Goal: Ask a question: Seek information or help from site administrators or community

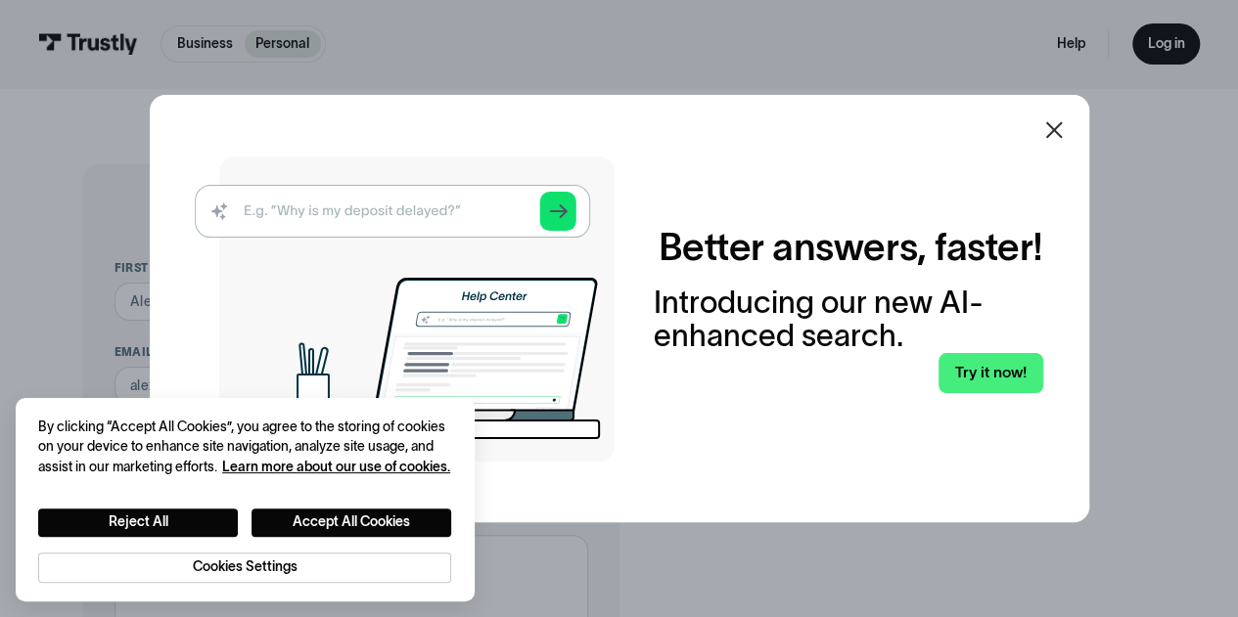
click at [1060, 132] on icon at bounding box center [1053, 130] width 17 height 17
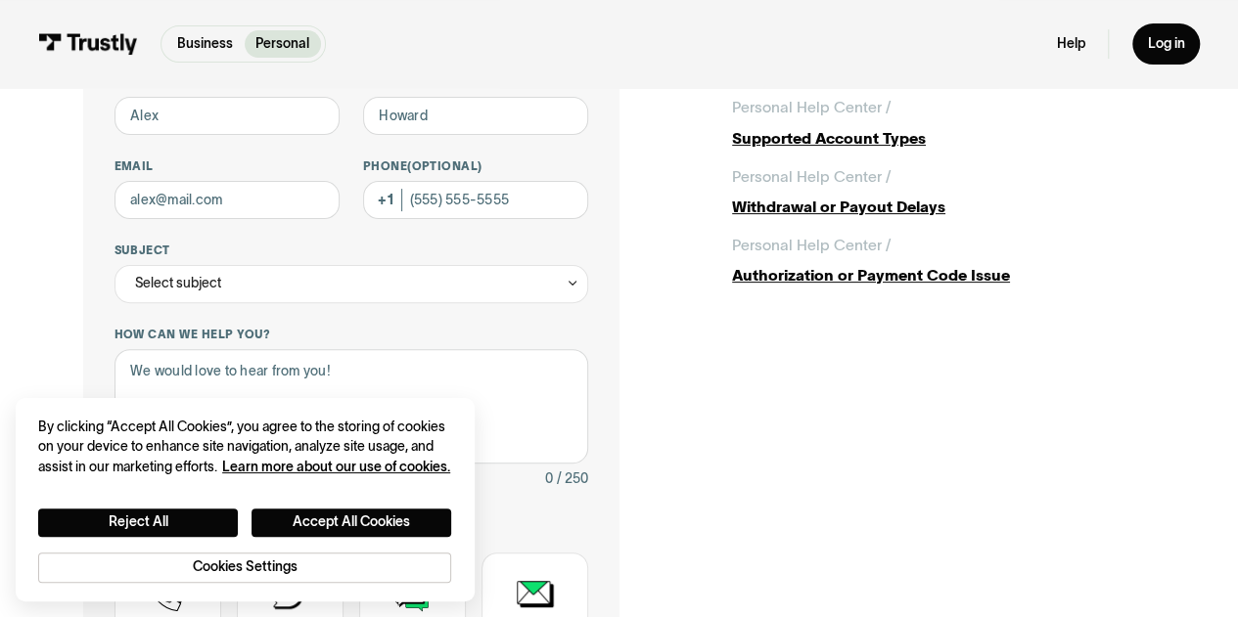
scroll to position [184, 0]
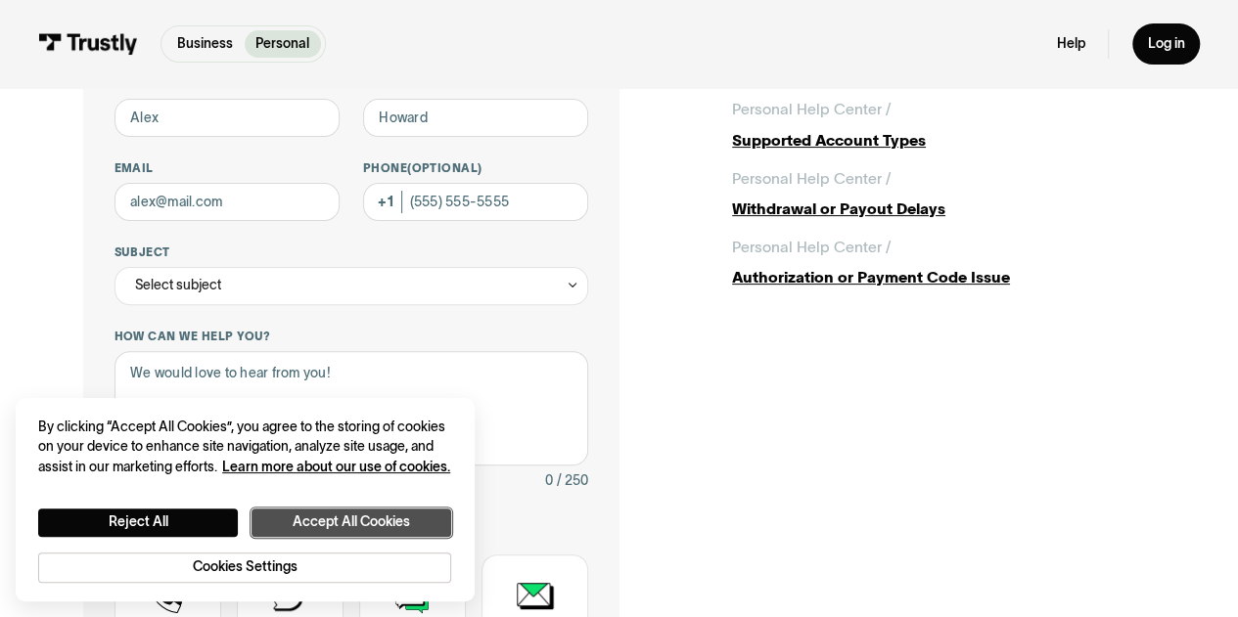
click at [321, 512] on button "Accept All Cookies" at bounding box center [351, 523] width 200 height 28
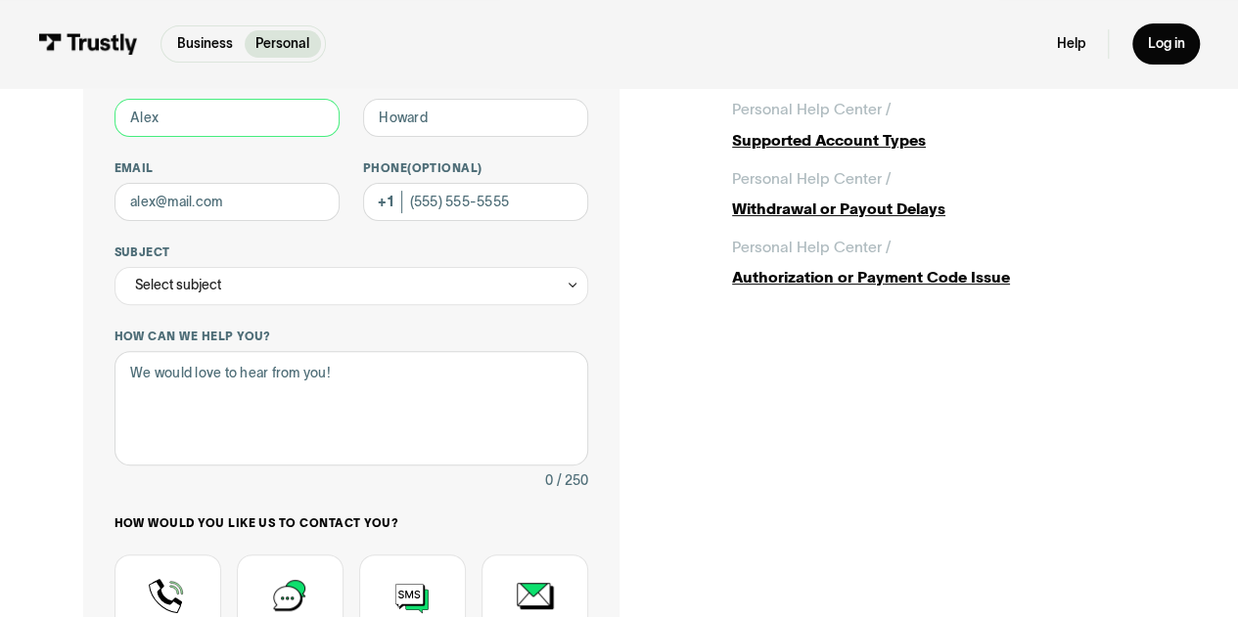
click at [193, 126] on input "First name" at bounding box center [227, 118] width 226 height 38
type input "Bart"
type input "[PERSON_NAME]"
type input "[EMAIL_ADDRESS][DOMAIN_NAME]"
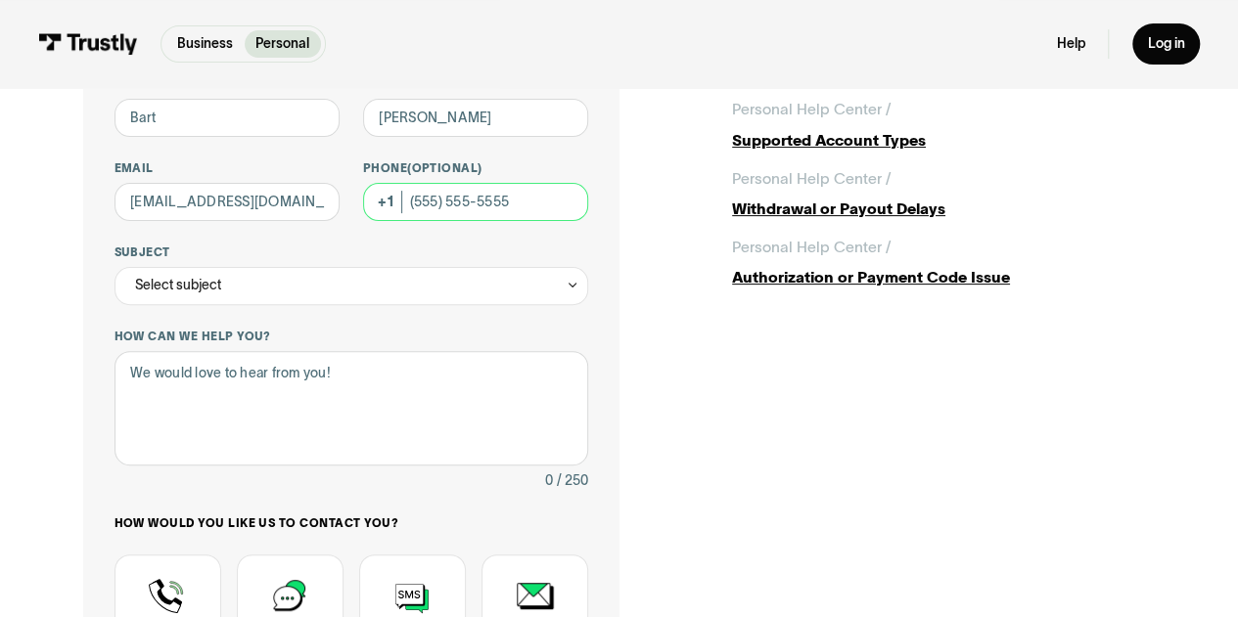
type input "[PHONE_NUMBER]"
click at [274, 285] on div "Select subject" at bounding box center [351, 286] width 474 height 38
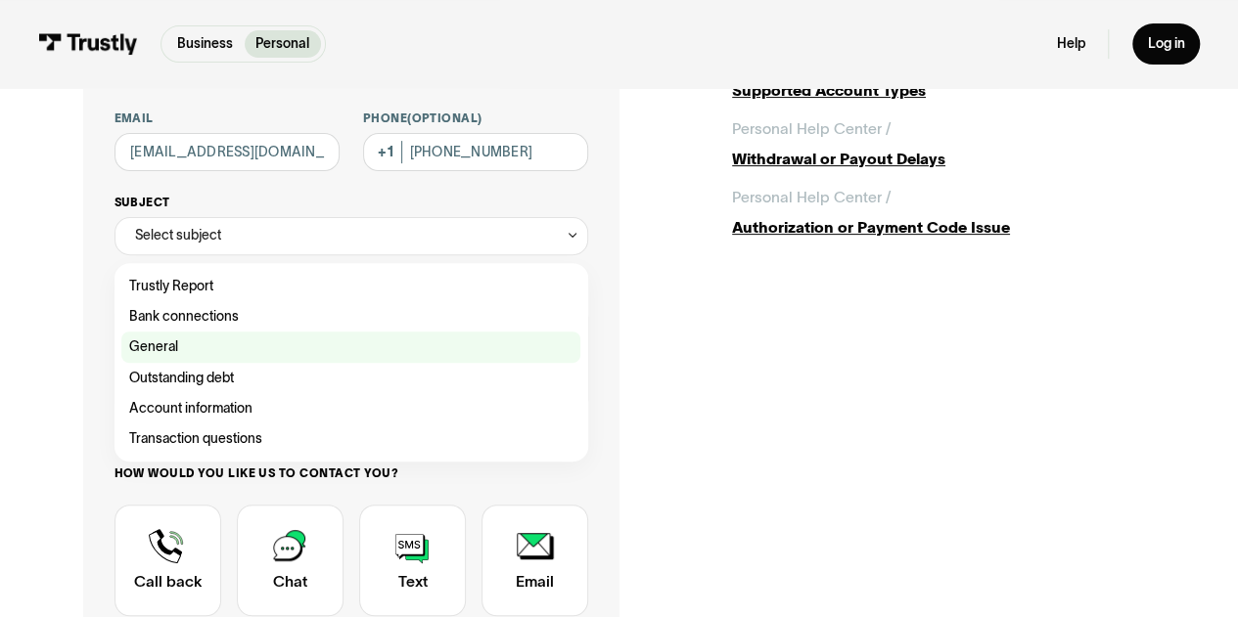
scroll to position [236, 0]
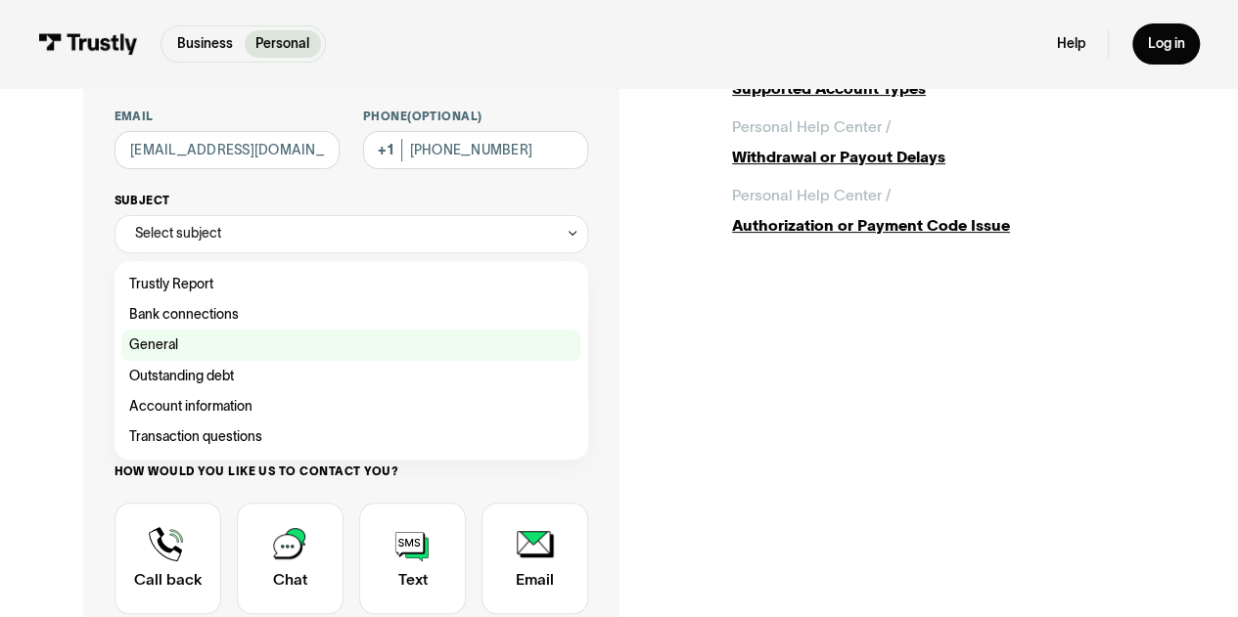
click at [211, 343] on div "Contact Trustly Support" at bounding box center [350, 345] width 459 height 30
type input "*******"
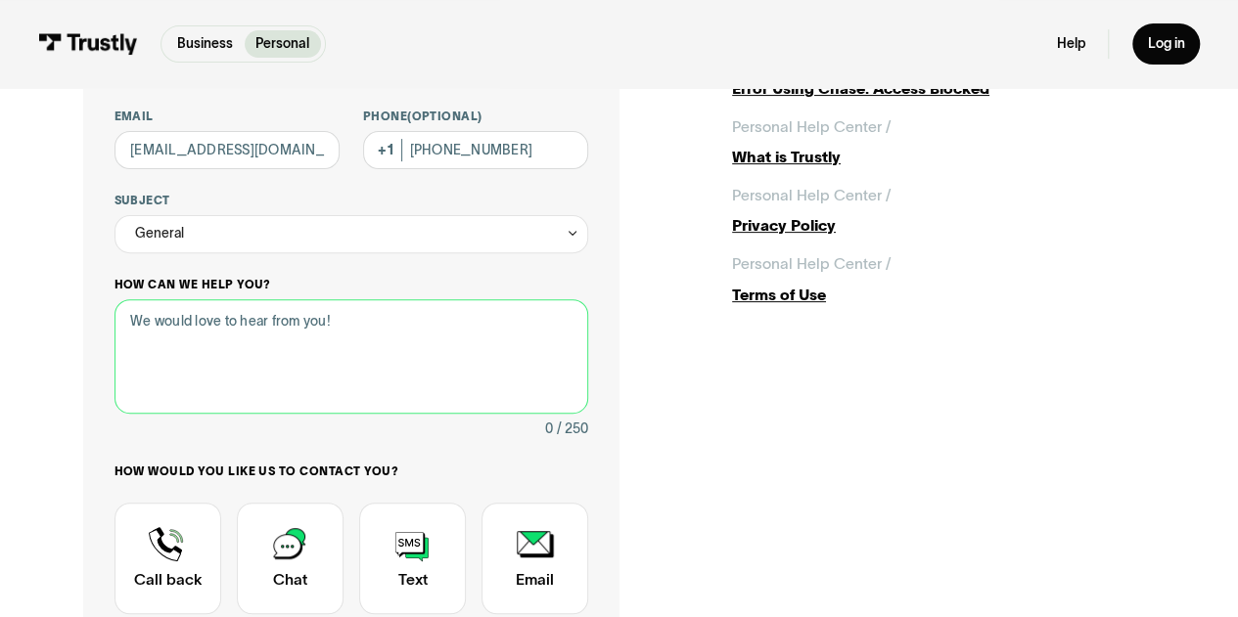
click at [253, 345] on textarea "How can we help you?" at bounding box center [351, 356] width 474 height 114
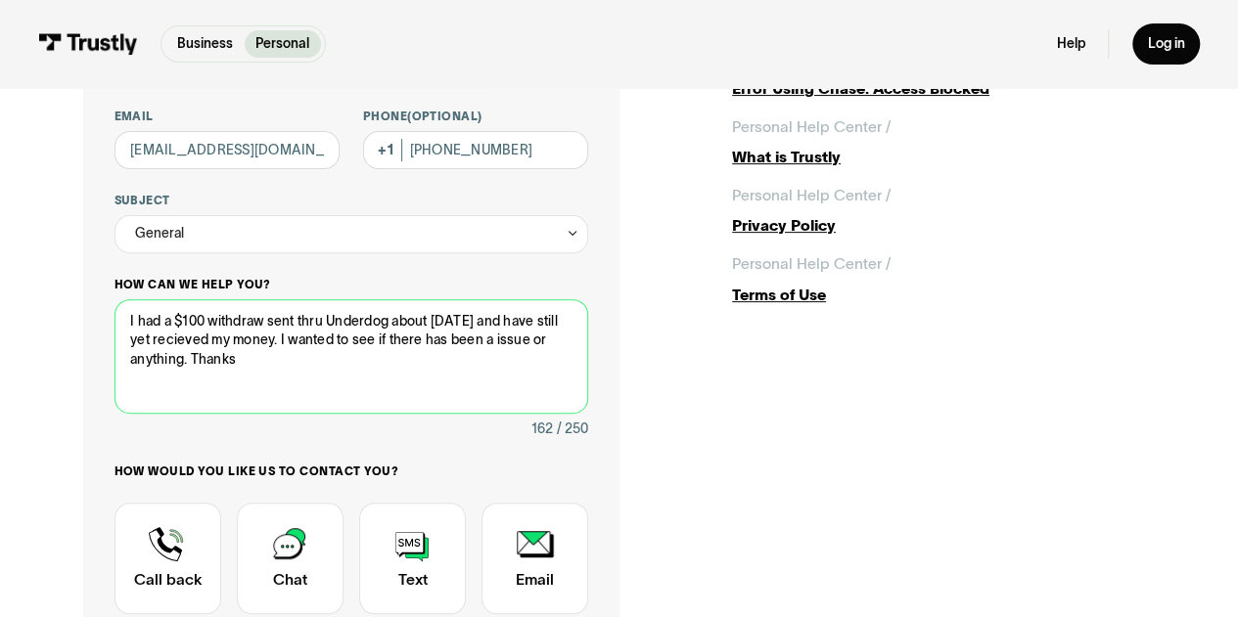
click at [253, 345] on textarea "I had a $100 withdraw sent thru Underdog about [DATE] and have still yet reciev…" at bounding box center [351, 356] width 474 height 114
click at [249, 344] on textarea "I had a $100 withdraw sent thru Underdog about [DATE] and have still yet reciev…" at bounding box center [351, 356] width 474 height 114
click at [294, 356] on textarea "I had a $100 withdraw sent thru Underdog about [DATE] and have still yet receiv…" at bounding box center [351, 356] width 474 height 114
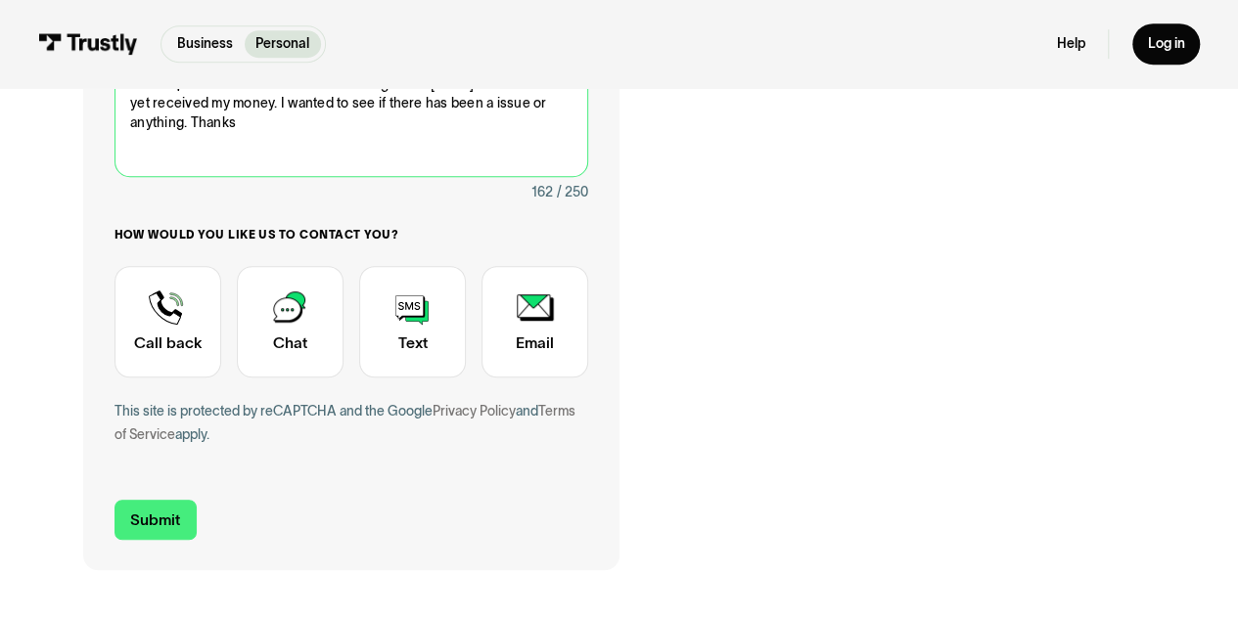
scroll to position [474, 0]
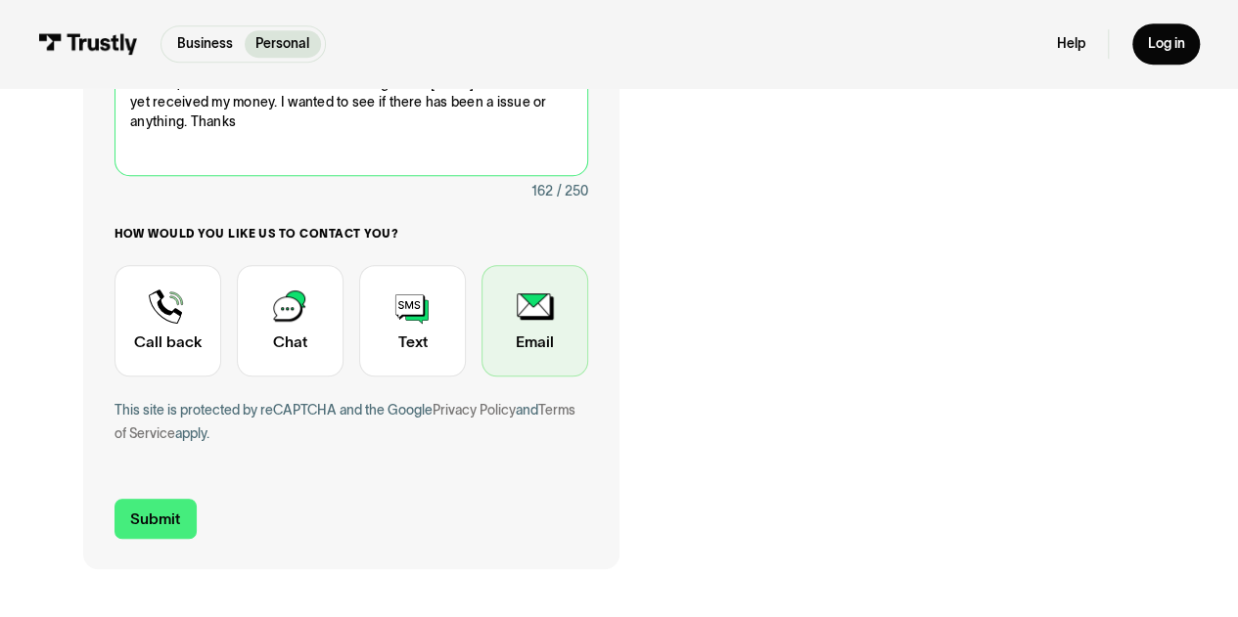
type textarea "I had a $100 withdraw sent thru Underdog about [DATE] and have still yet receiv…"
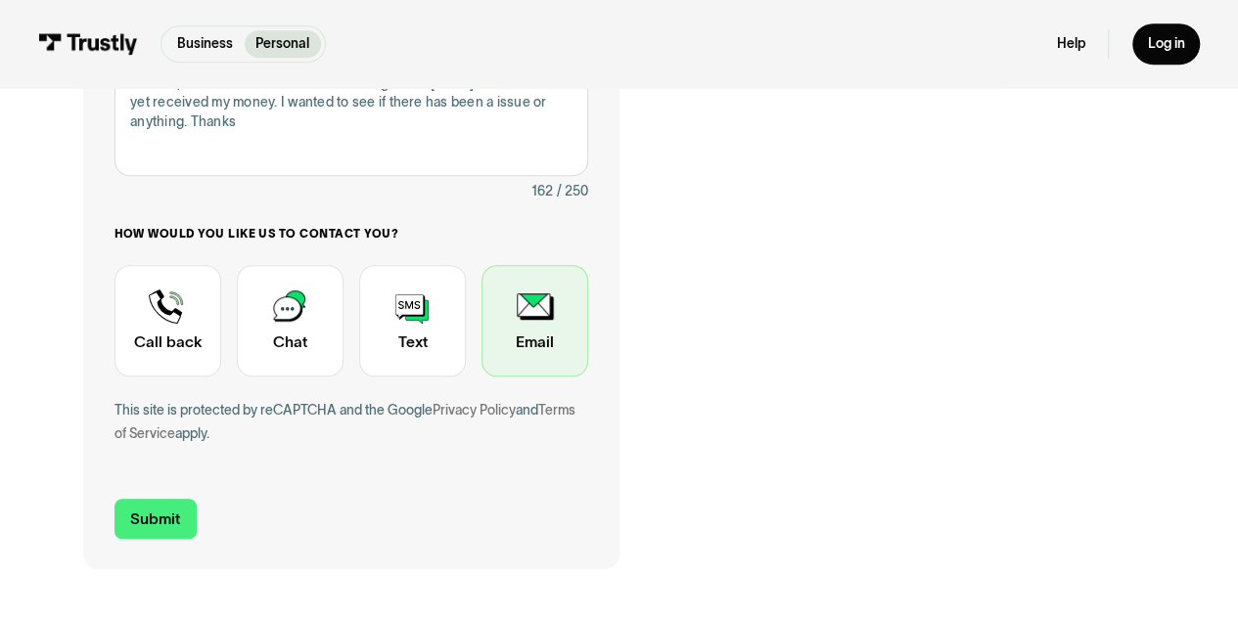
click at [509, 351] on div "Contact Trustly Support" at bounding box center [534, 321] width 107 height 112
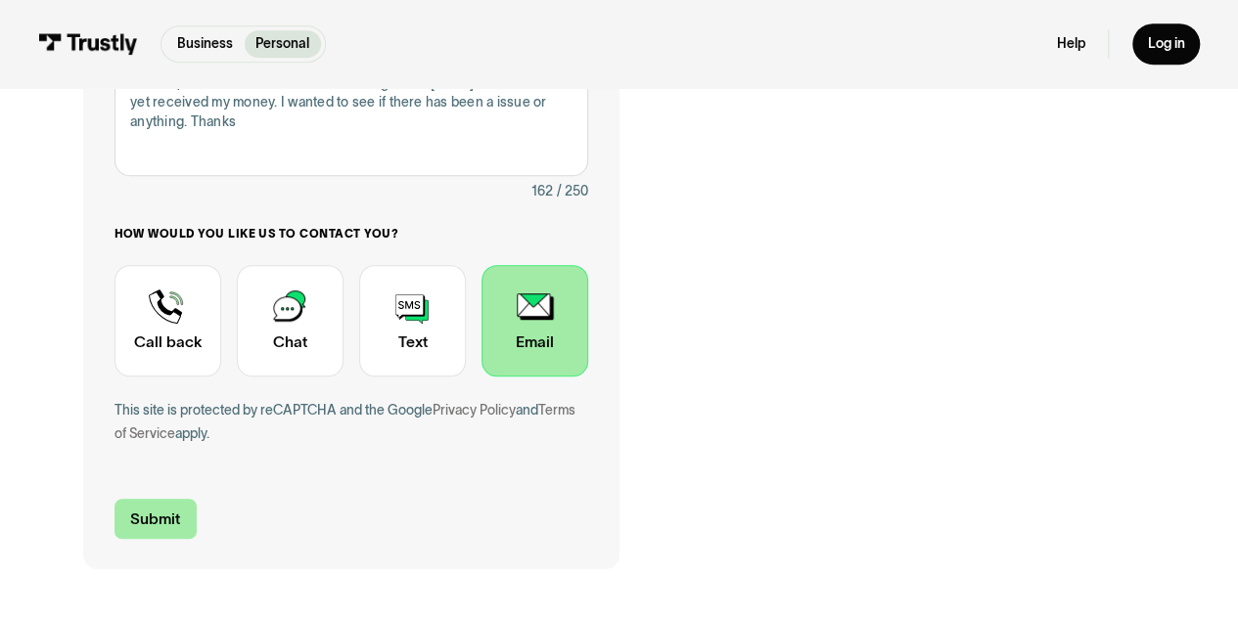
click at [141, 519] on input "Submit" at bounding box center [155, 519] width 82 height 40
type input "[PHONE_NUMBER]"
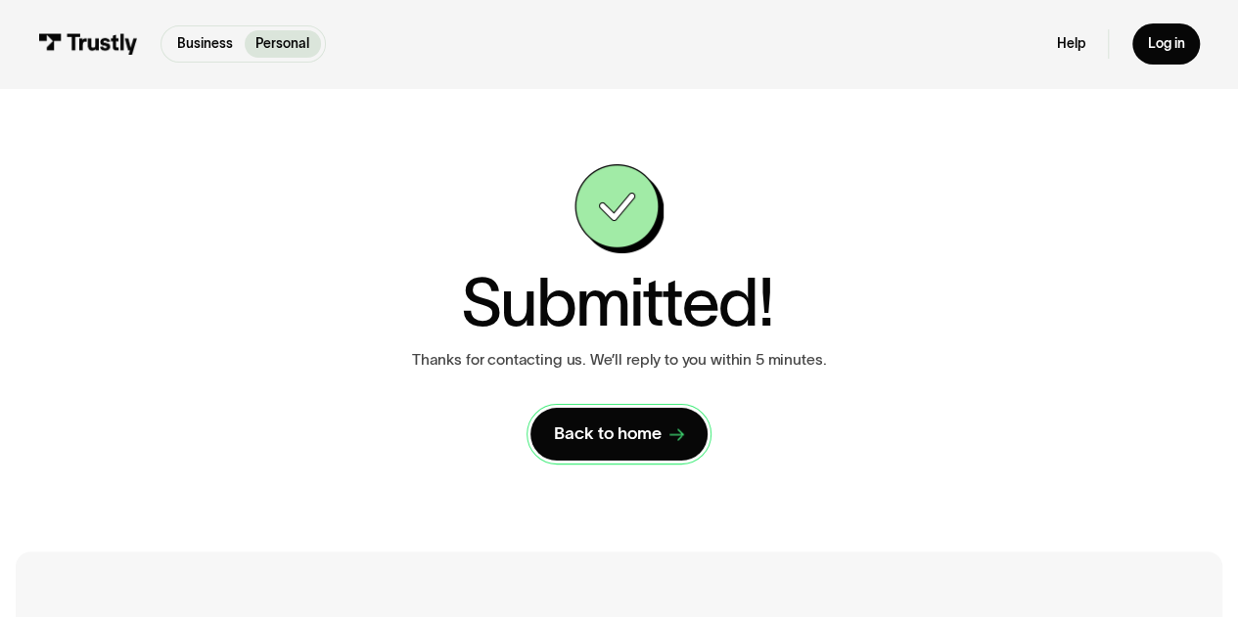
click at [598, 431] on div "Back to home" at bounding box center [608, 434] width 108 height 23
